Goal: Task Accomplishment & Management: Manage account settings

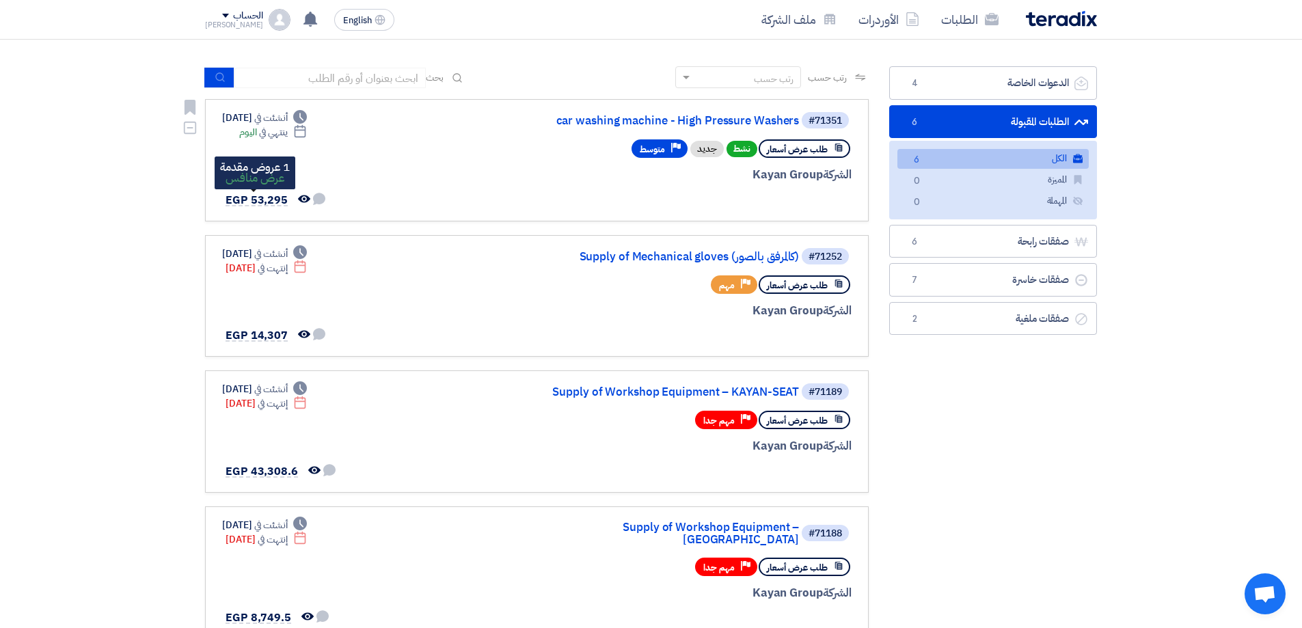
click at [261, 202] on span "EGP 53,295" at bounding box center [257, 200] width 62 height 16
click at [703, 121] on link "car washing machine - High Pressure Washers" at bounding box center [662, 121] width 273 height 12
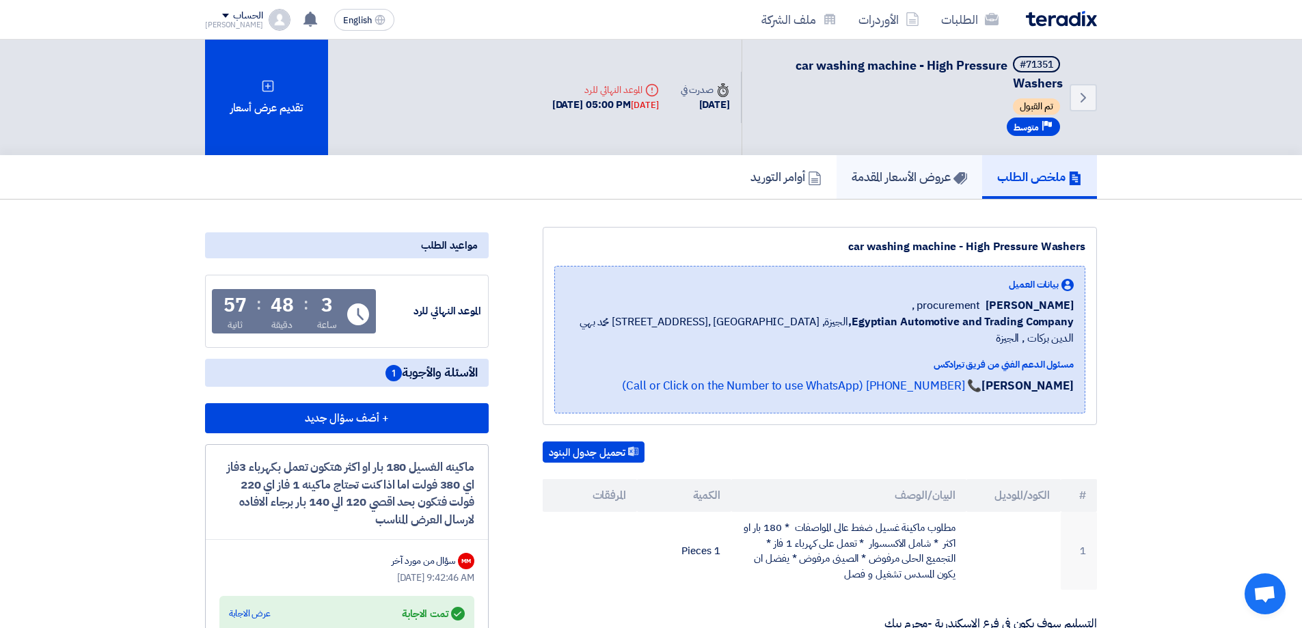
click at [909, 170] on h5 "عروض الأسعار المقدمة" at bounding box center [910, 177] width 116 height 16
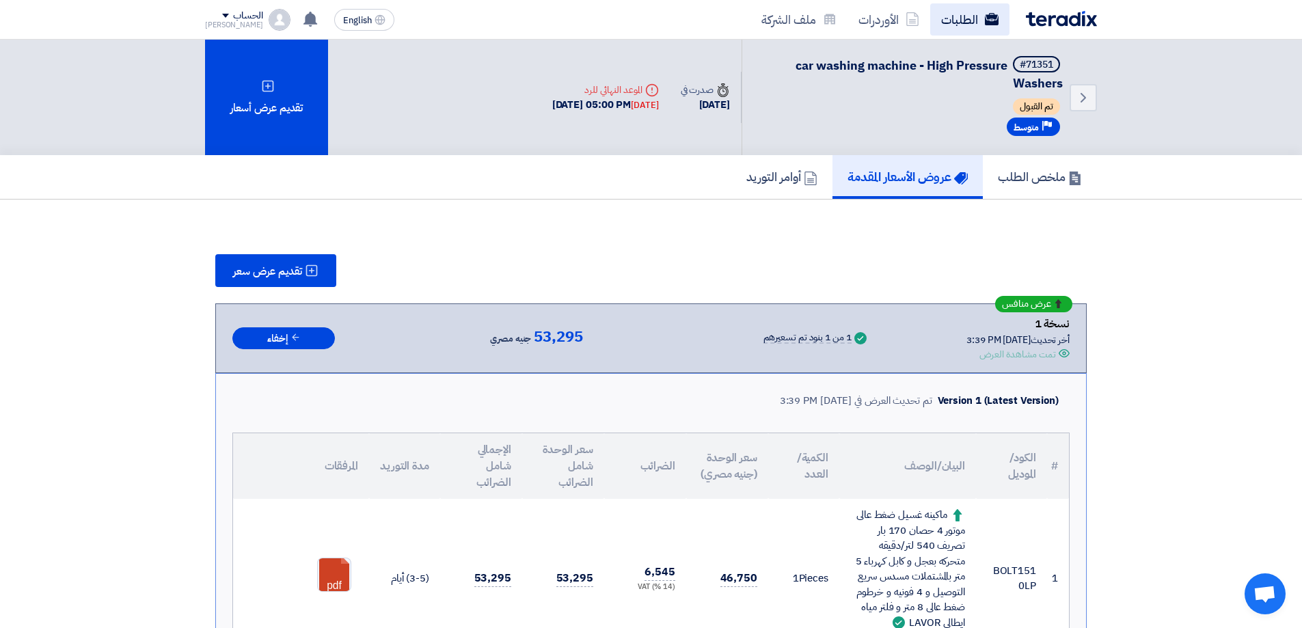
click at [974, 30] on link "الطلبات" at bounding box center [969, 19] width 79 height 32
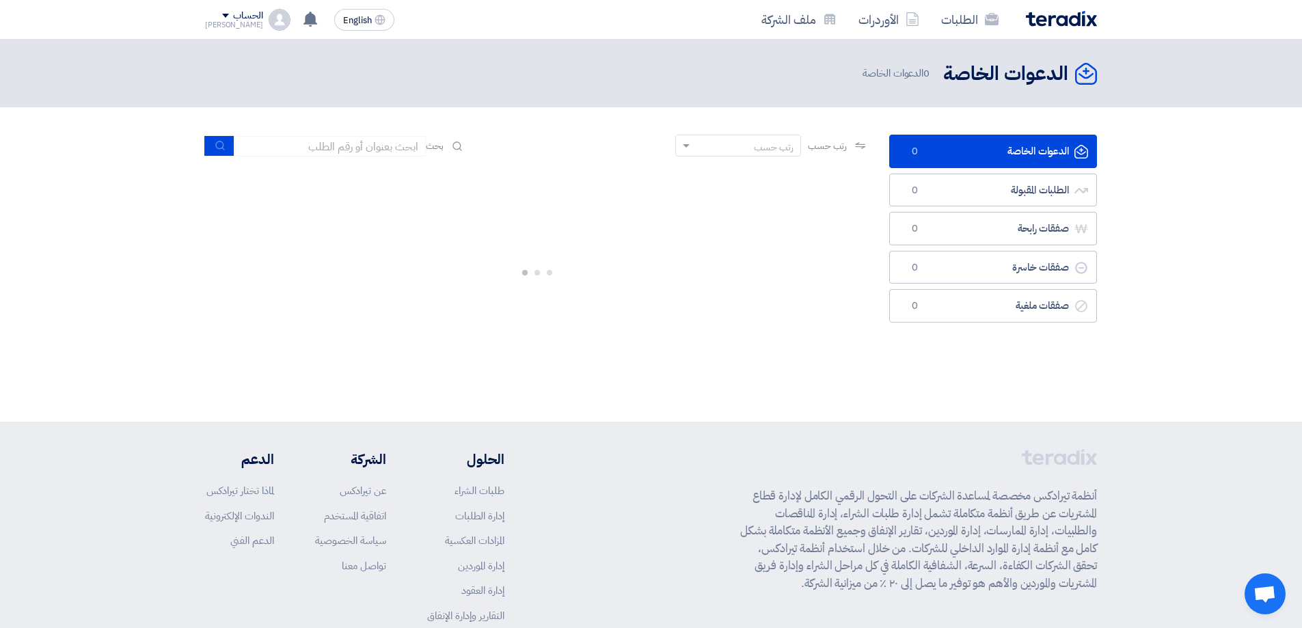
click at [1062, 18] on img at bounding box center [1061, 19] width 71 height 16
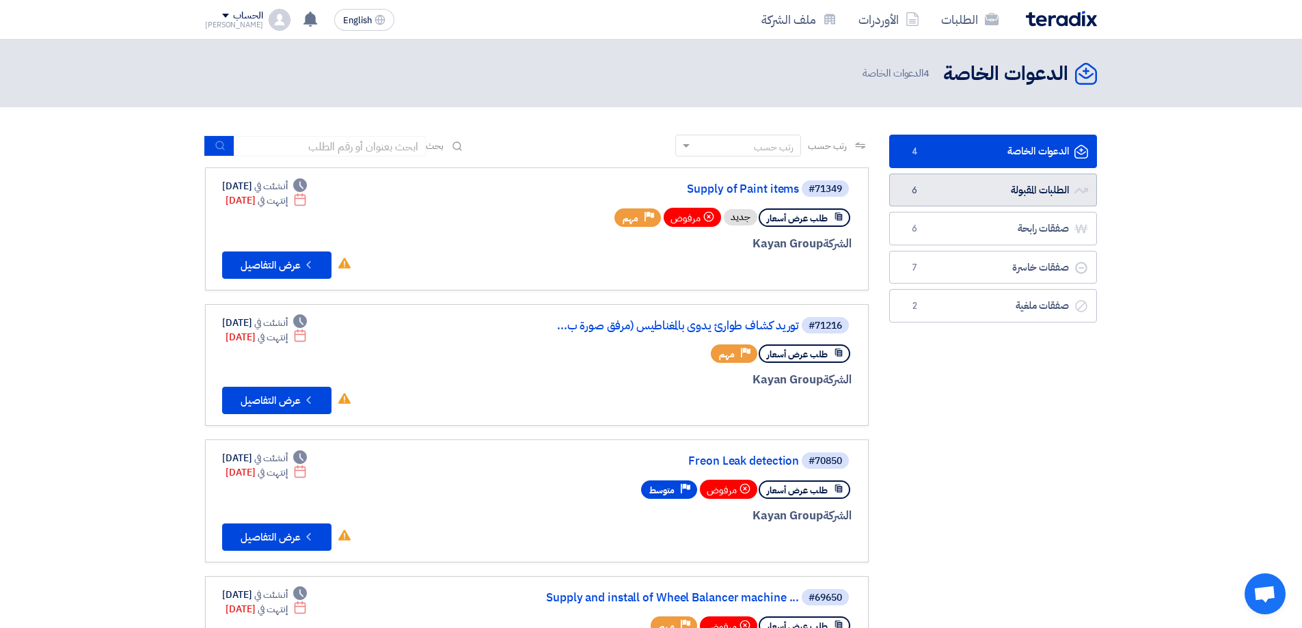
click at [1010, 187] on link "الطلبات المقبولة الطلبات المقبولة 6" at bounding box center [993, 190] width 208 height 33
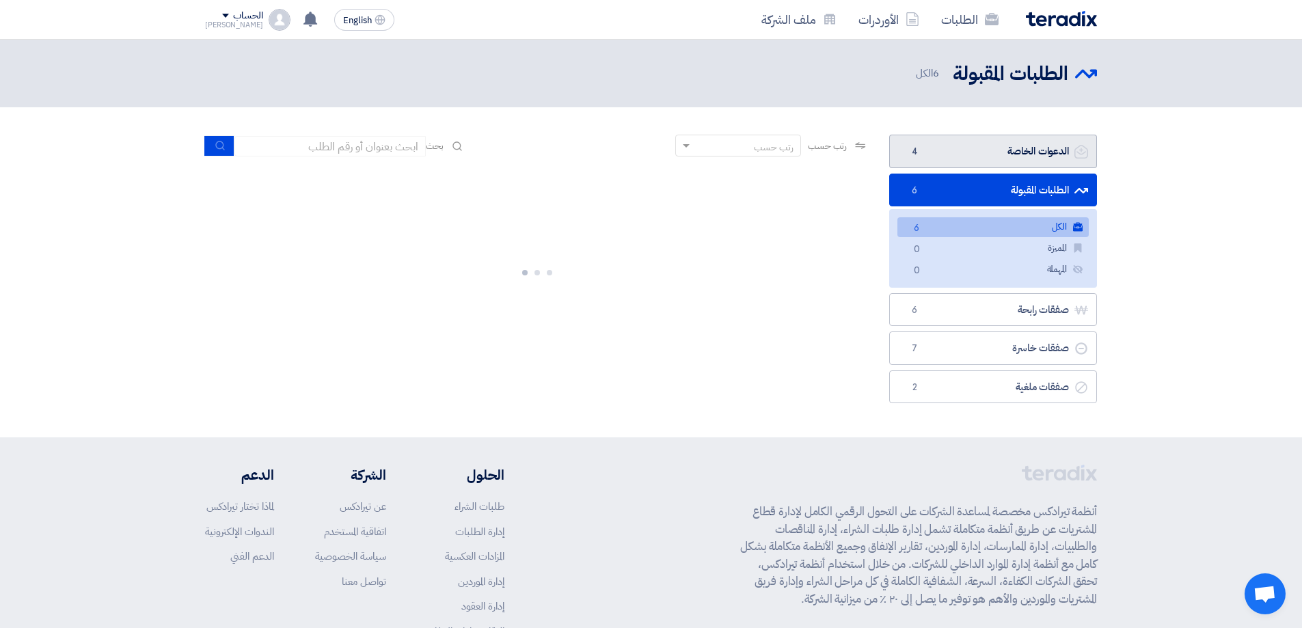
click at [1041, 148] on link "الدعوات الخاصة الدعوات الخاصة 4" at bounding box center [993, 151] width 208 height 33
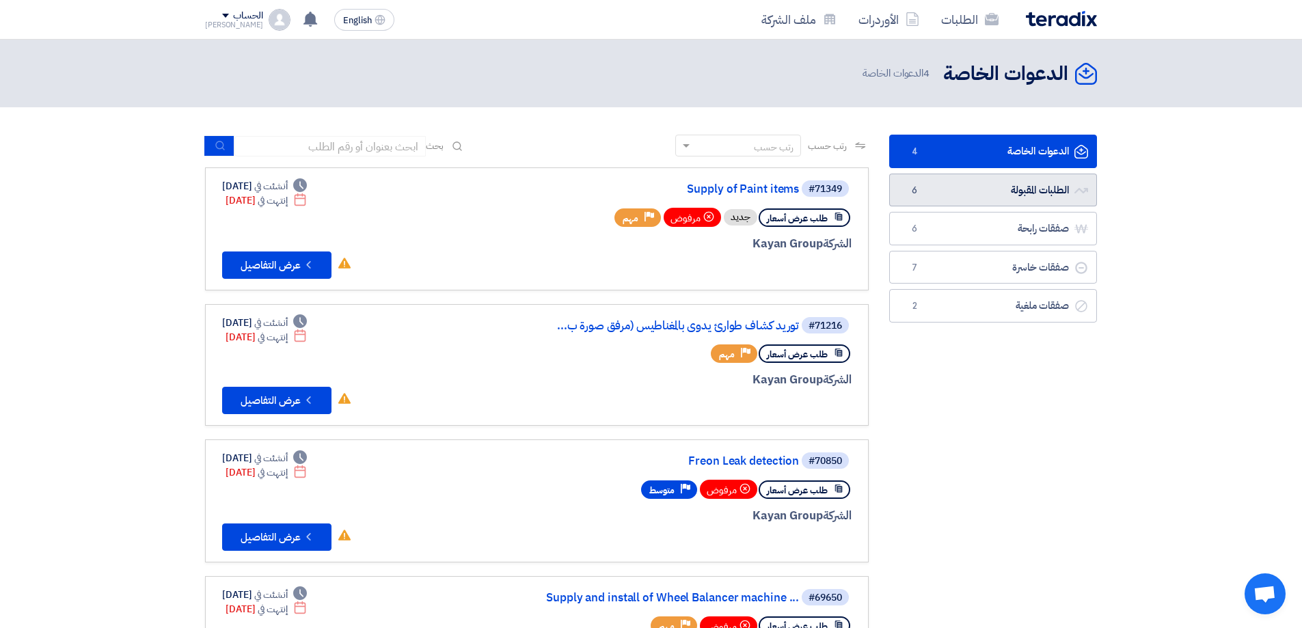
click at [1057, 200] on link "الطلبات المقبولة الطلبات المقبولة 6" at bounding box center [993, 190] width 208 height 33
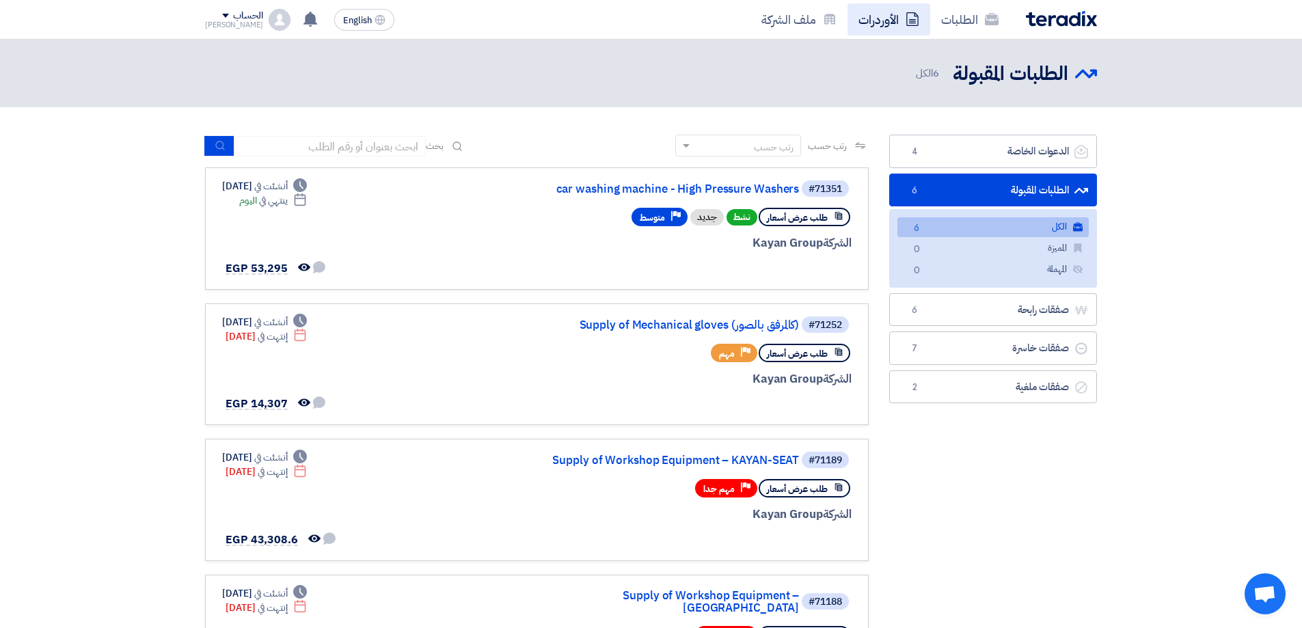
click at [890, 28] on link "الأوردرات" at bounding box center [889, 19] width 83 height 32
